Goal: Entertainment & Leisure: Browse casually

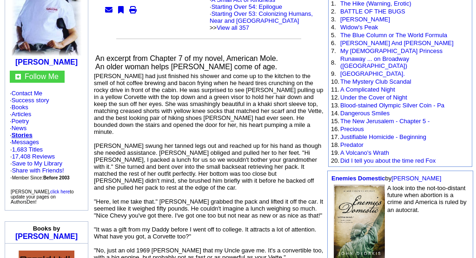
scroll to position [134, 0]
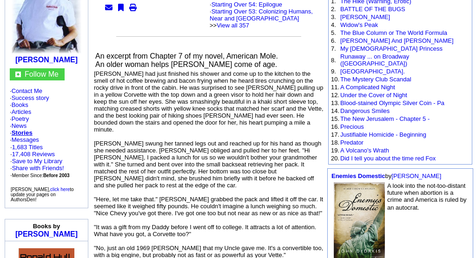
drag, startPoint x: 144, startPoint y: 28, endPoint x: 153, endPoint y: 32, distance: 9.8
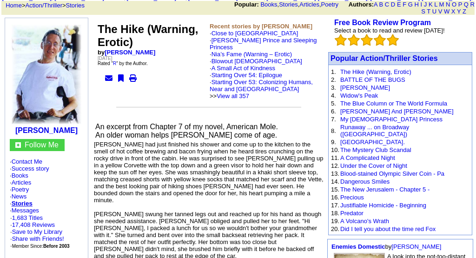
scroll to position [63, 0]
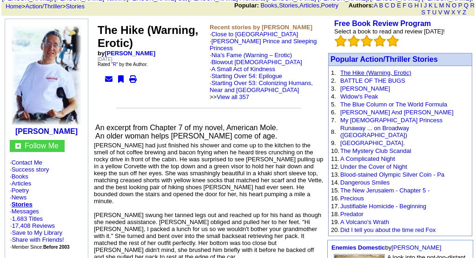
click at [346, 70] on link "The Hike (Warning, Erotic)" at bounding box center [376, 72] width 71 height 7
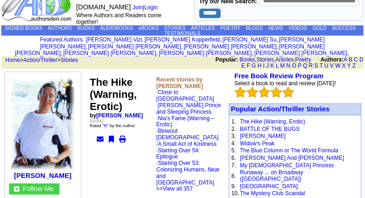
scroll to position [18, 0]
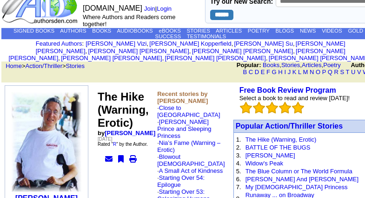
click at [348, 103] on td "Free Book Review Program Select a book to read and review [DATE]!" at bounding box center [306, 99] width 140 height 35
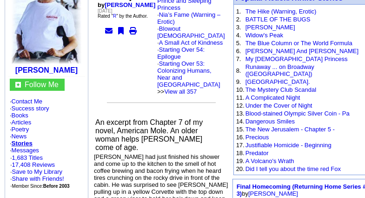
scroll to position [0, 0]
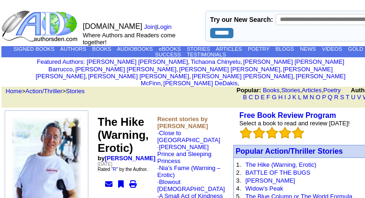
scroll to position [63, 0]
